Goal: Information Seeking & Learning: Learn about a topic

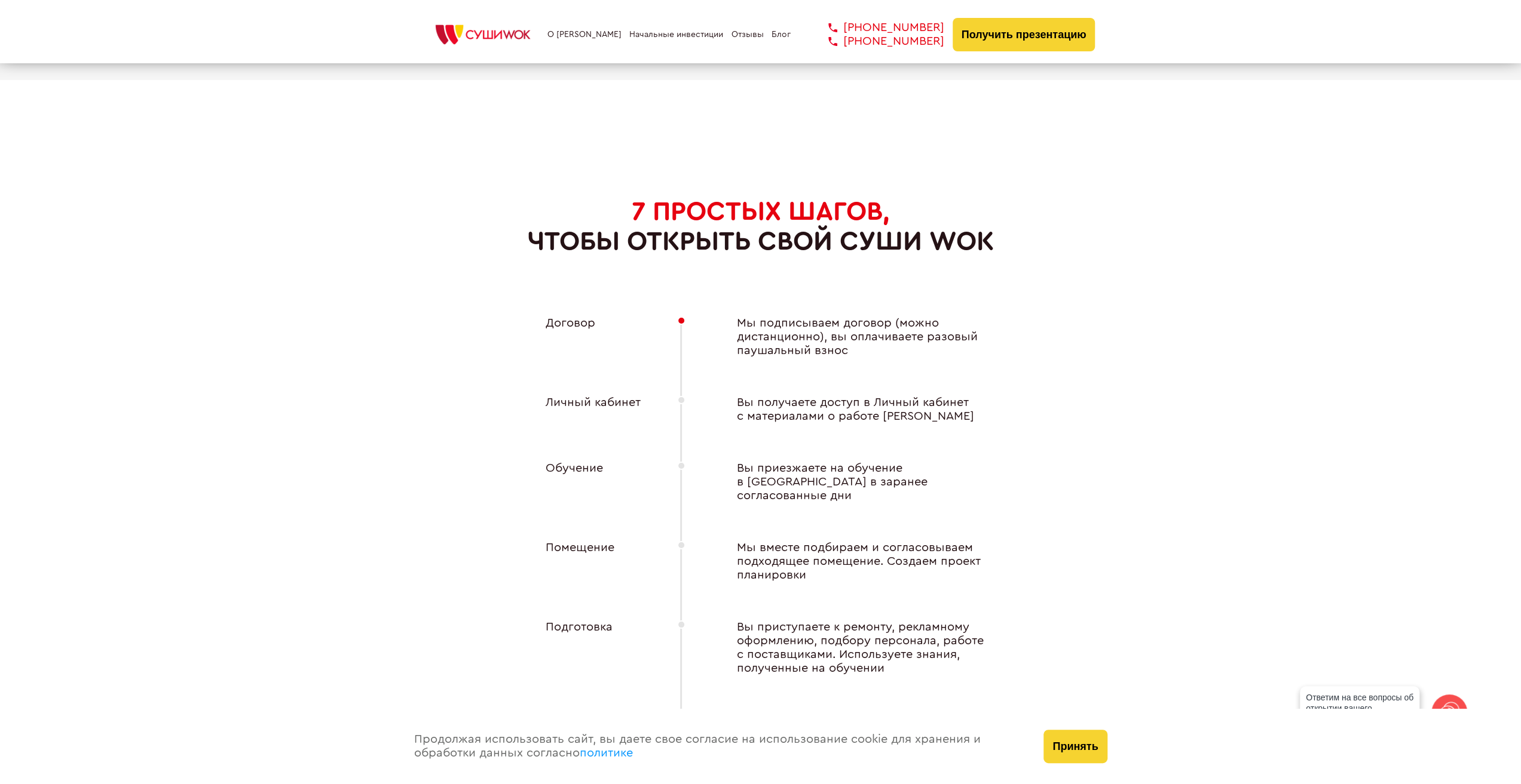
scroll to position [4419, 0]
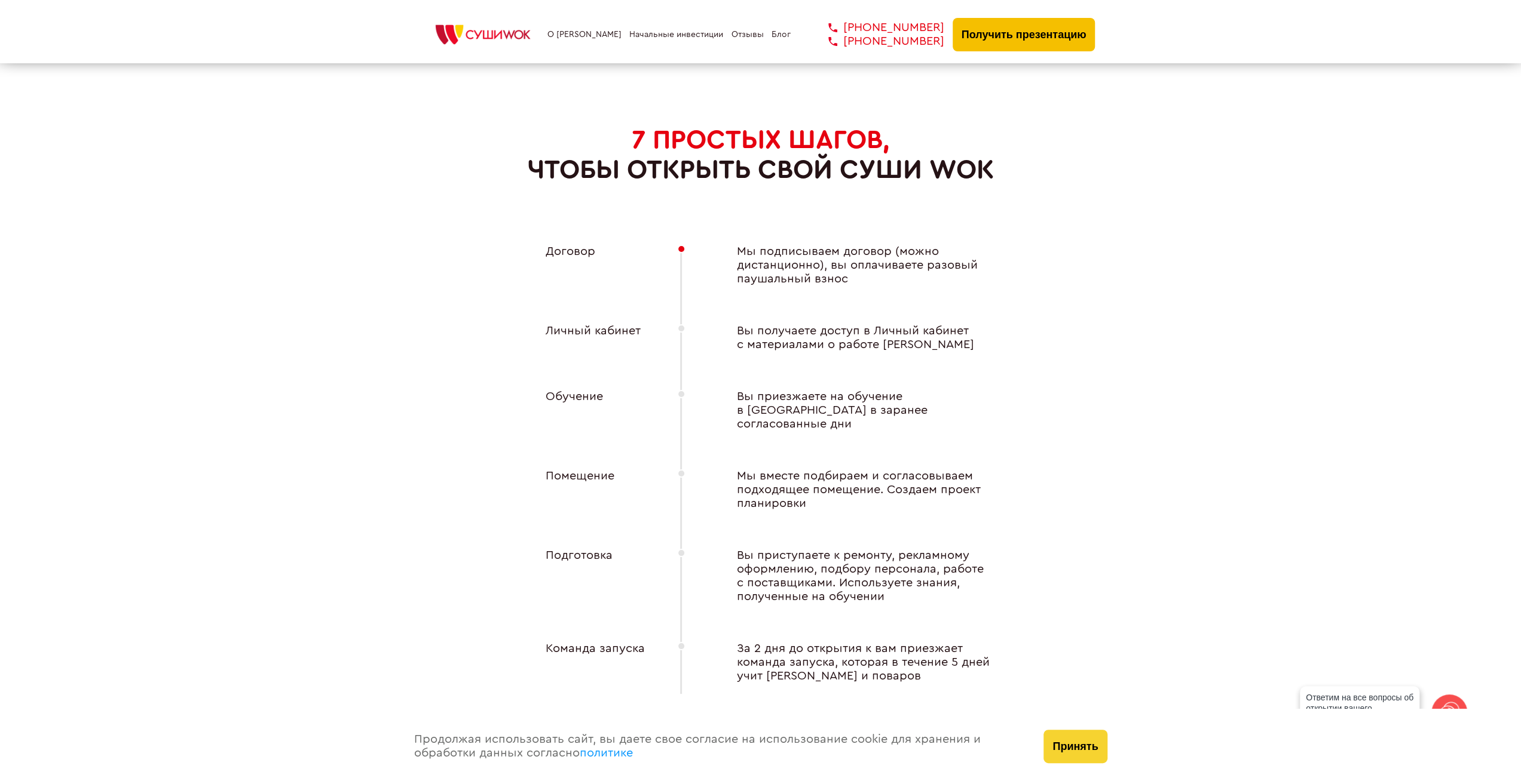
click at [1046, 44] on button "Получить презентацию" at bounding box center [1024, 34] width 143 height 33
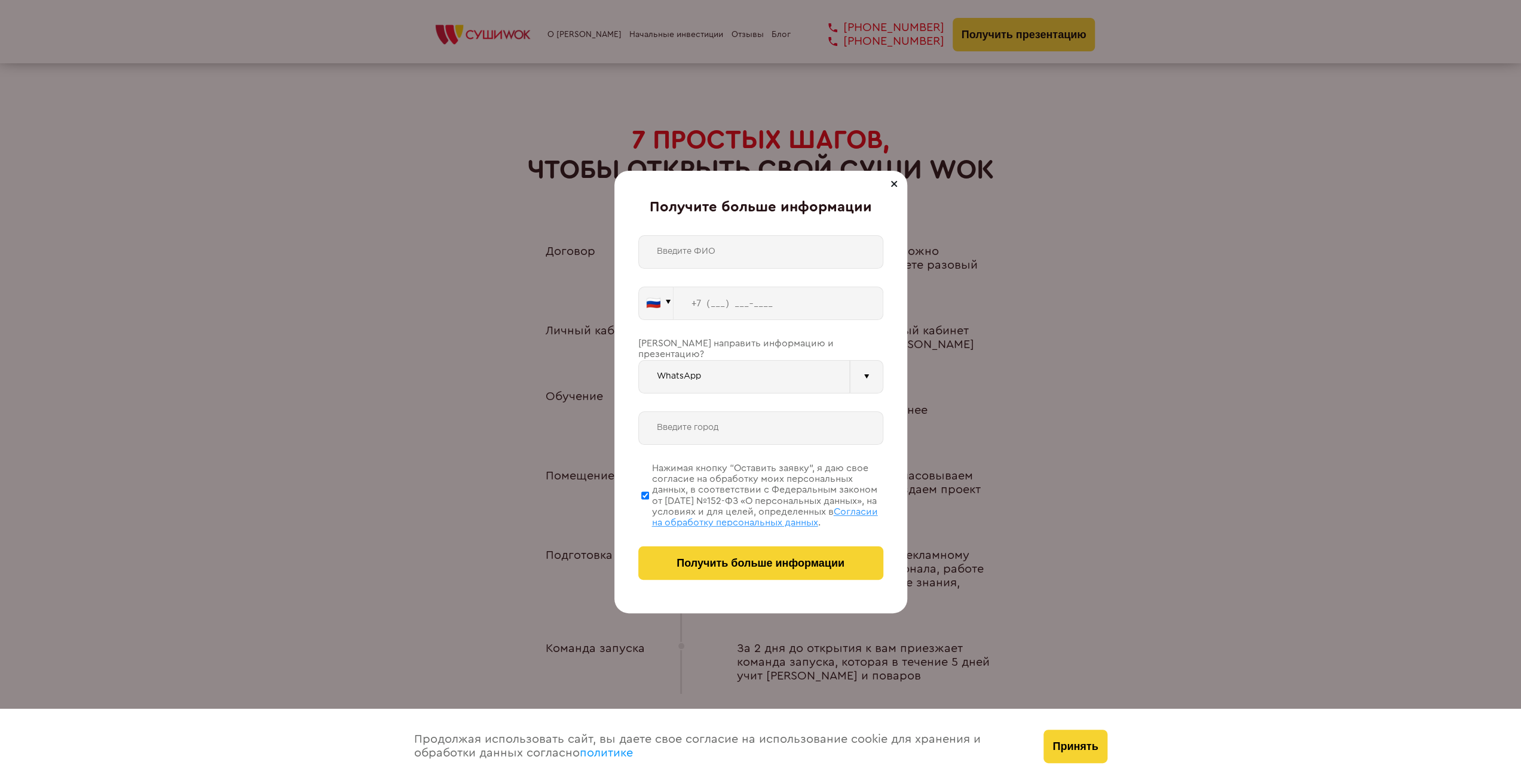
drag, startPoint x: 892, startPoint y: 185, endPoint x: 942, endPoint y: 184, distance: 50.0
click at [893, 184] on div at bounding box center [894, 184] width 14 height 14
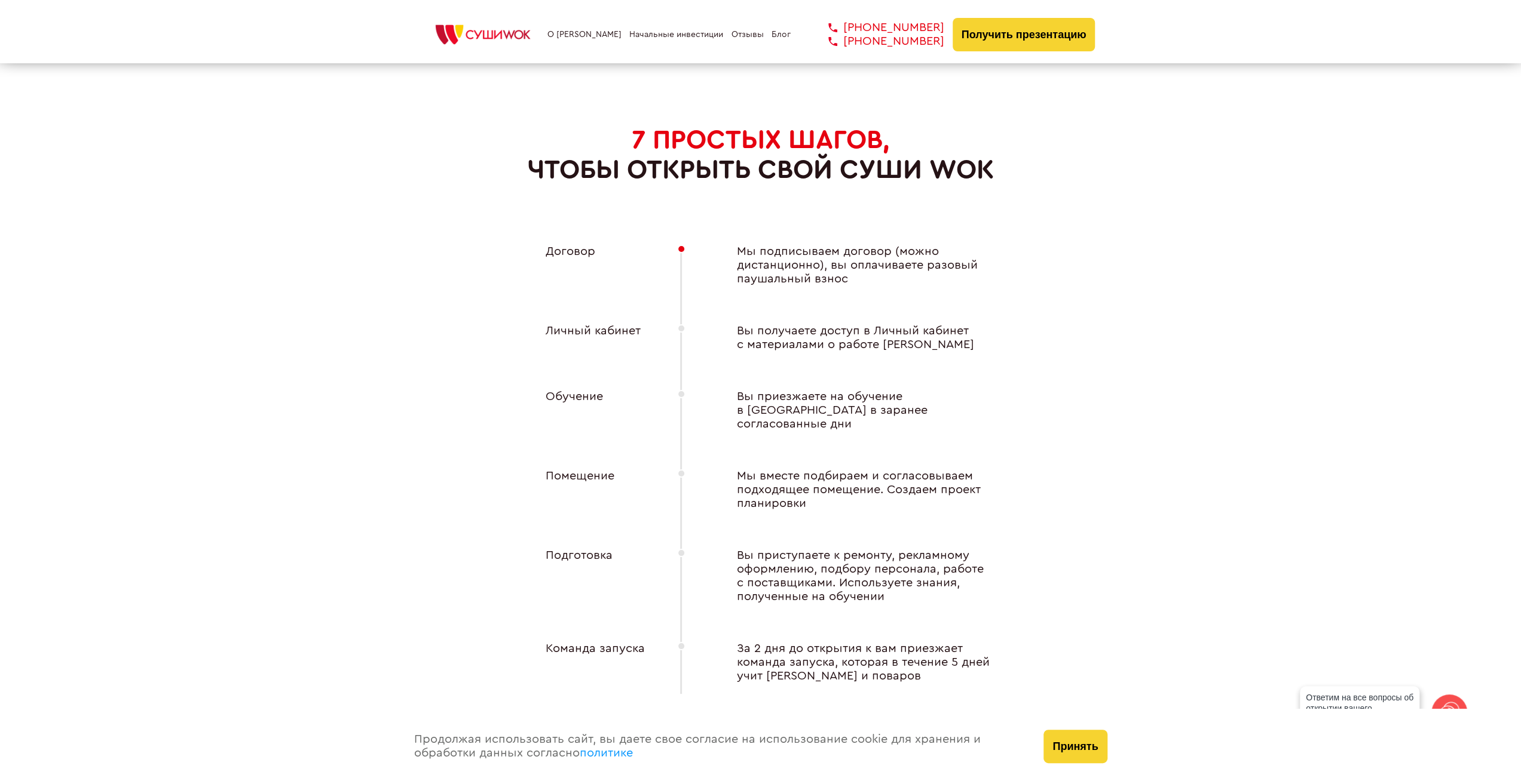
click at [1094, 248] on div "7 ПРОСТЫХ ШАГОВ, чтобы открыть свой Суши Wok Договор Мы подписываем договор (мо…" at bounding box center [761, 472] width 669 height 696
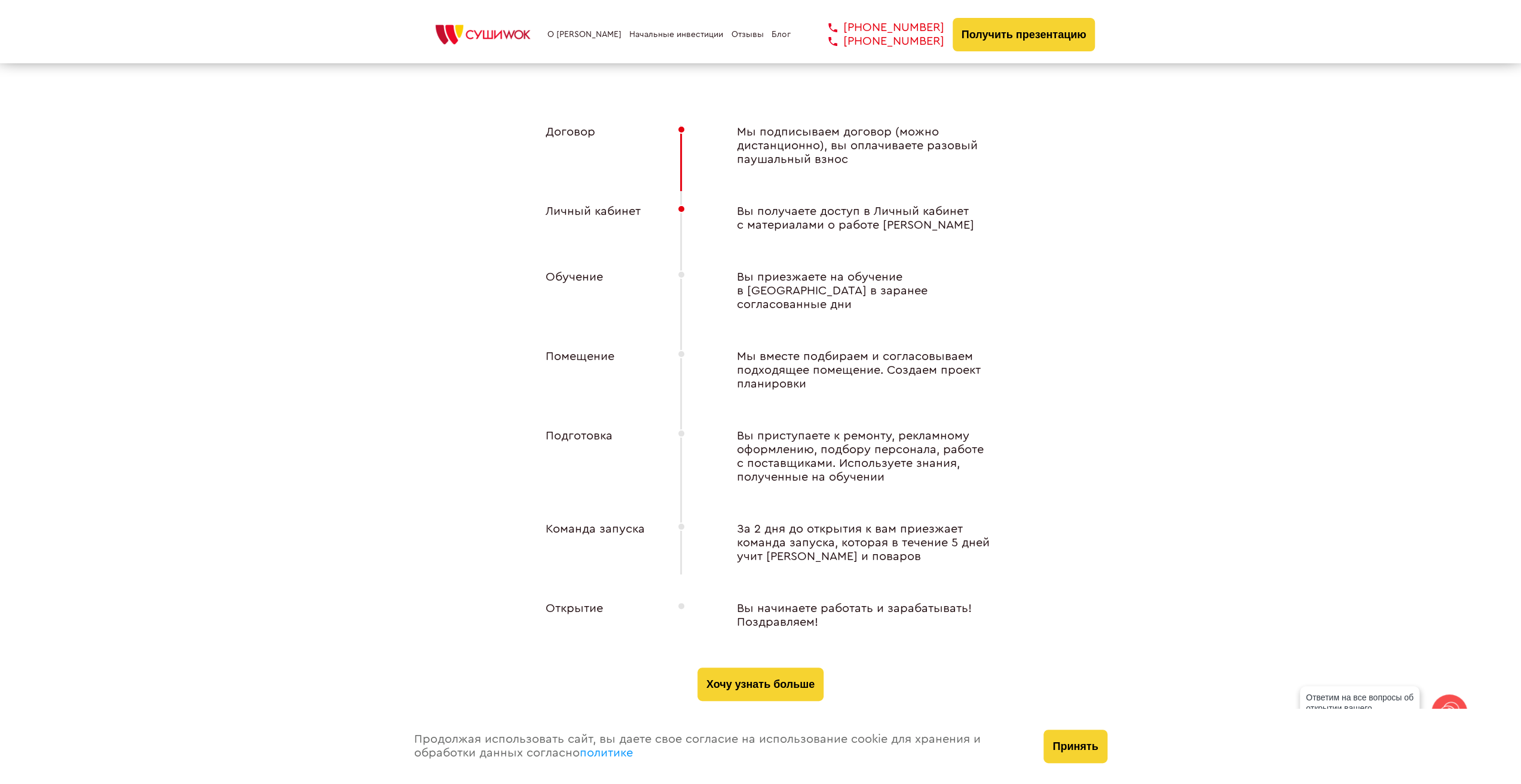
scroll to position [4480, 0]
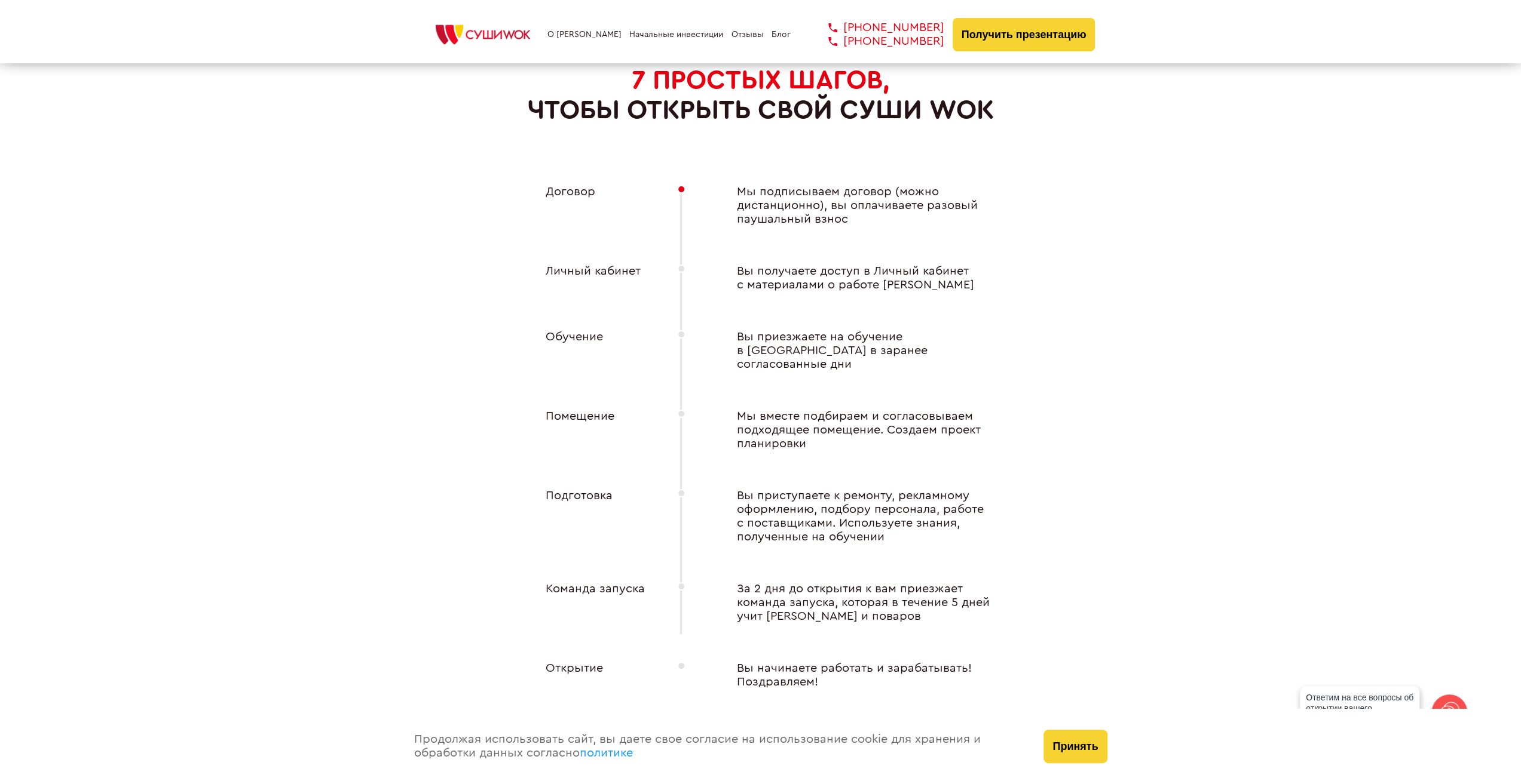
click at [598, 39] on link "О [PERSON_NAME]" at bounding box center [584, 35] width 74 height 10
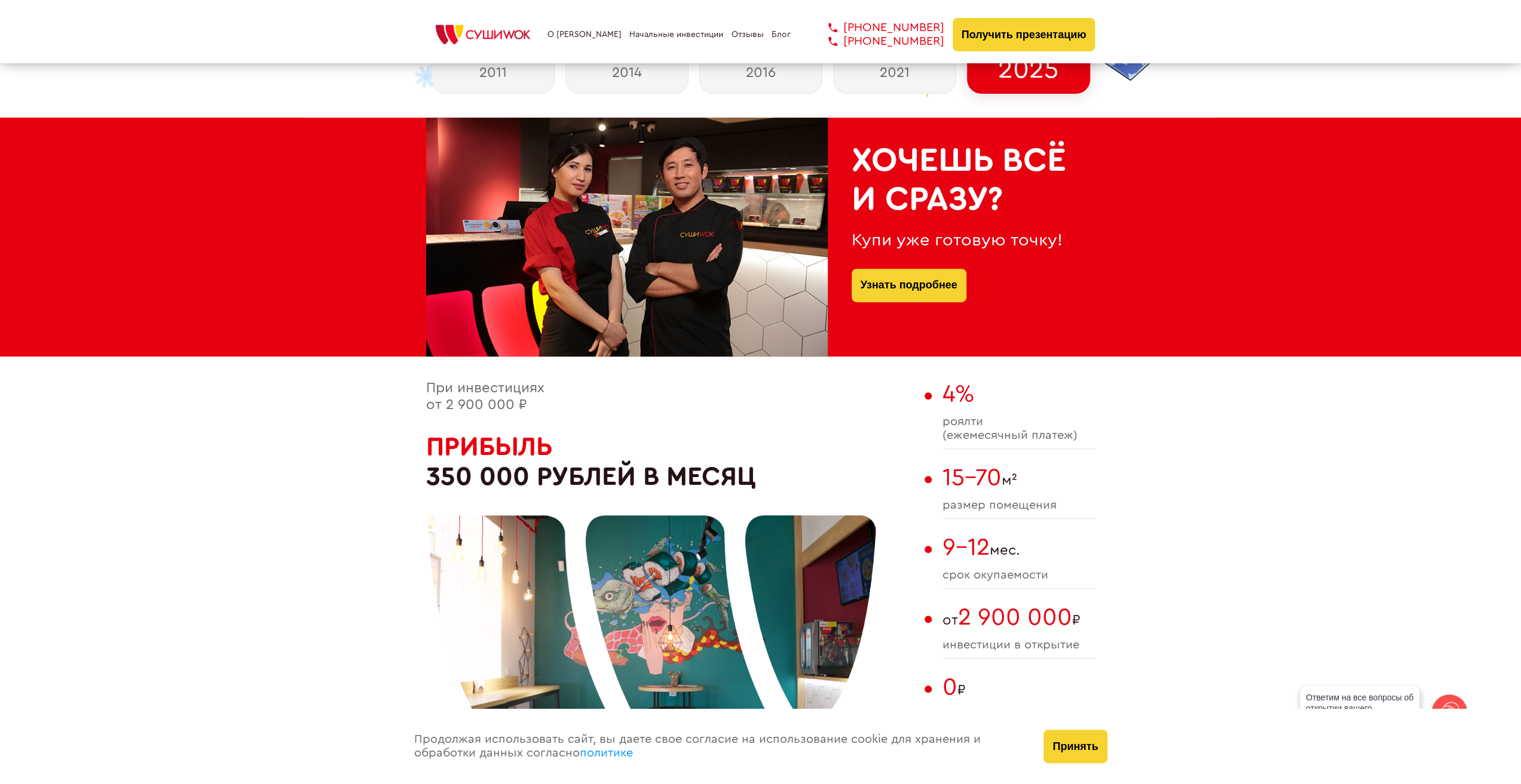
scroll to position [836, 0]
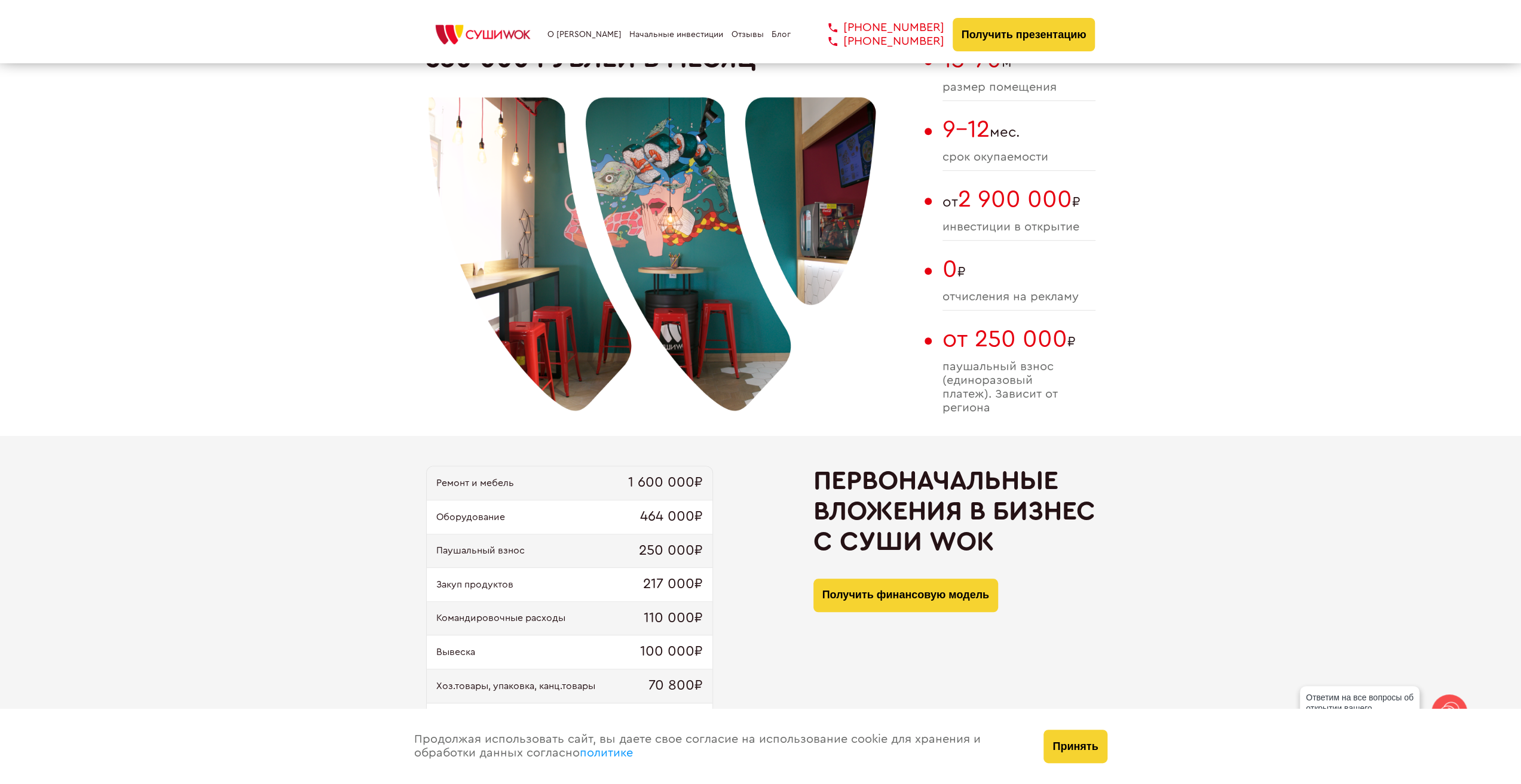
drag, startPoint x: 750, startPoint y: 459, endPoint x: 959, endPoint y: 493, distance: 211.7
click at [959, 493] on div "Ремонт и мебель 1 600 000₽ Оборудование 464 000₽ Паушальный взнос 250 000₽ Заку…" at bounding box center [760, 642] width 1521 height 413
click at [958, 493] on h2 "Первоначальные вложения в бизнес с Суши Wok" at bounding box center [954, 511] width 282 height 91
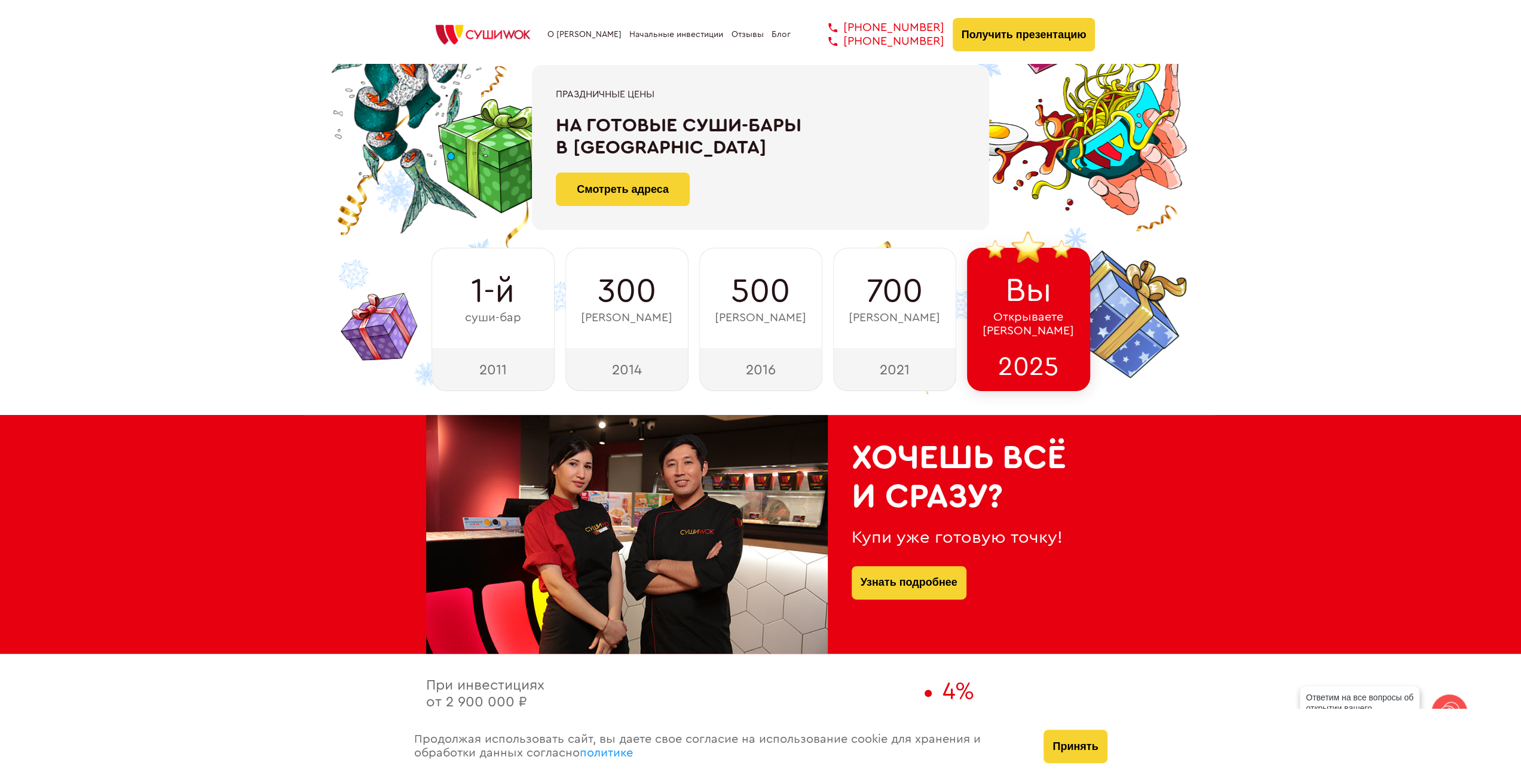
scroll to position [0, 0]
